Goal: Navigation & Orientation: Find specific page/section

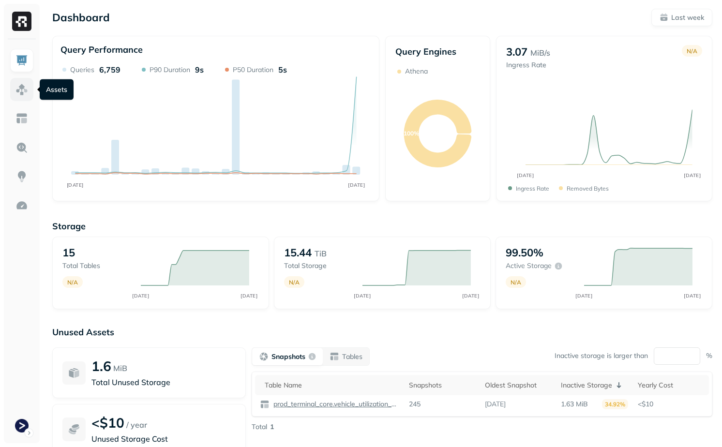
click at [20, 96] on link at bounding box center [21, 89] width 23 height 23
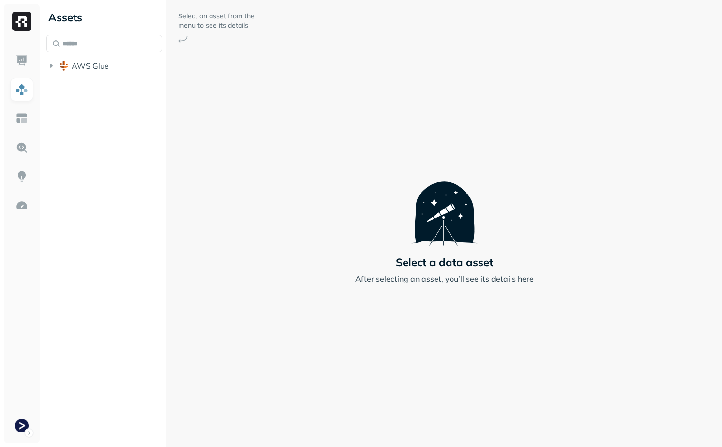
click at [74, 74] on li "AWS Glue" at bounding box center [104, 66] width 116 height 17
click at [78, 68] on span "AWS Glue" at bounding box center [90, 66] width 37 height 10
click at [90, 81] on span "prod_terminal_core" at bounding box center [116, 84] width 70 height 10
click at [93, 106] on span "Tables" at bounding box center [90, 103] width 24 height 10
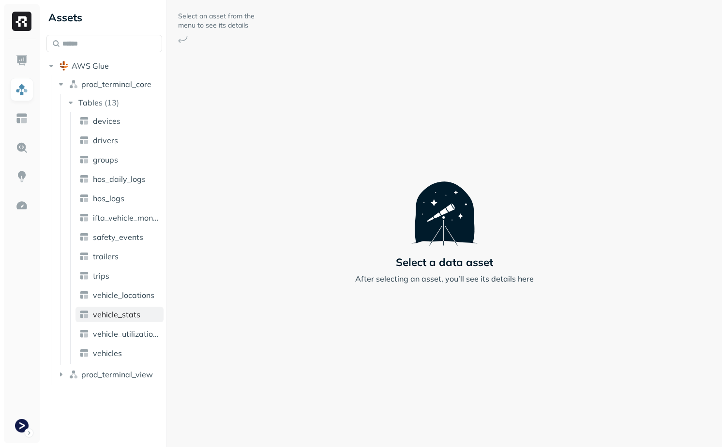
click at [120, 310] on span "vehicle_stats" at bounding box center [116, 315] width 47 height 10
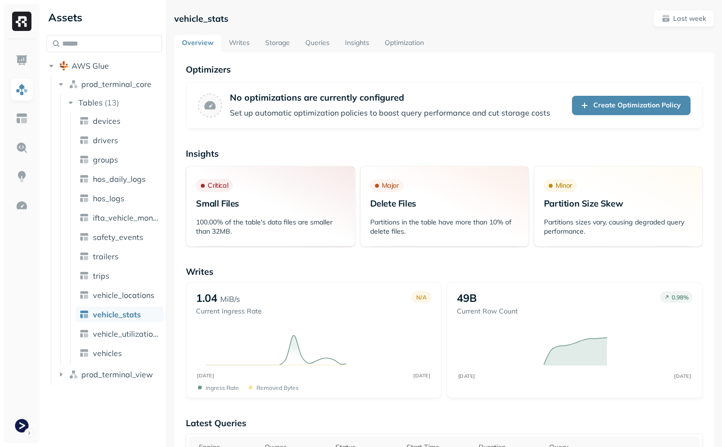
click at [282, 44] on link "Storage" at bounding box center [277, 43] width 40 height 17
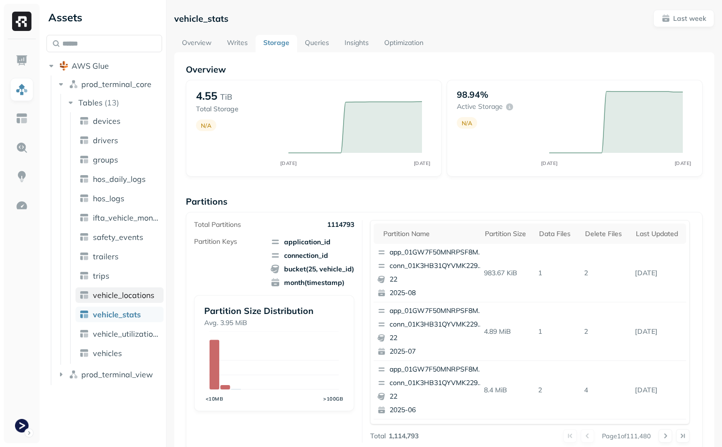
click at [110, 298] on span "vehicle_locations" at bounding box center [123, 295] width 61 height 10
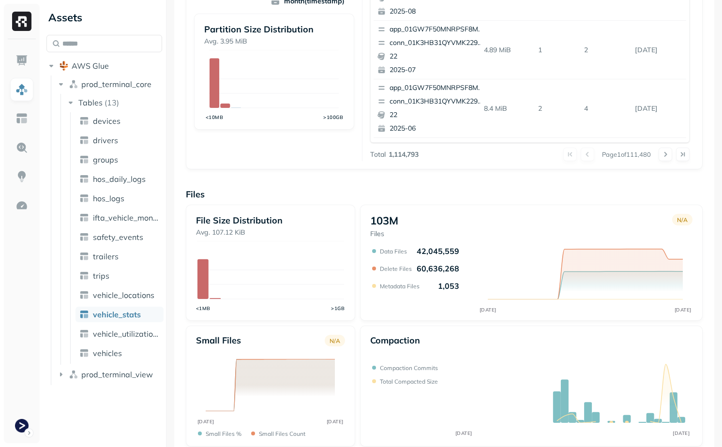
scroll to position [293, 0]
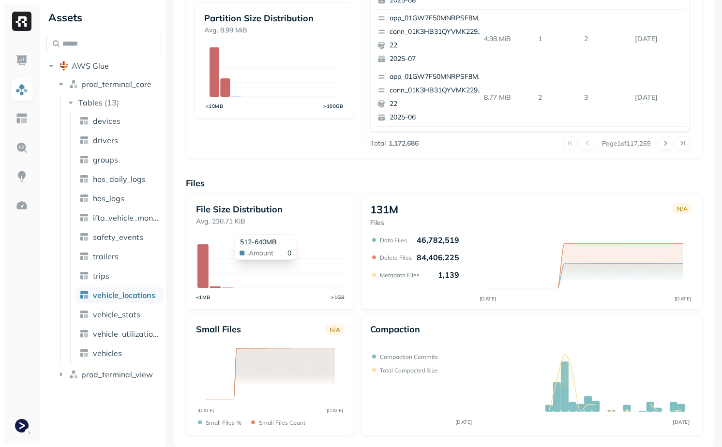
scroll to position [292, 0]
